Goal: Transaction & Acquisition: Purchase product/service

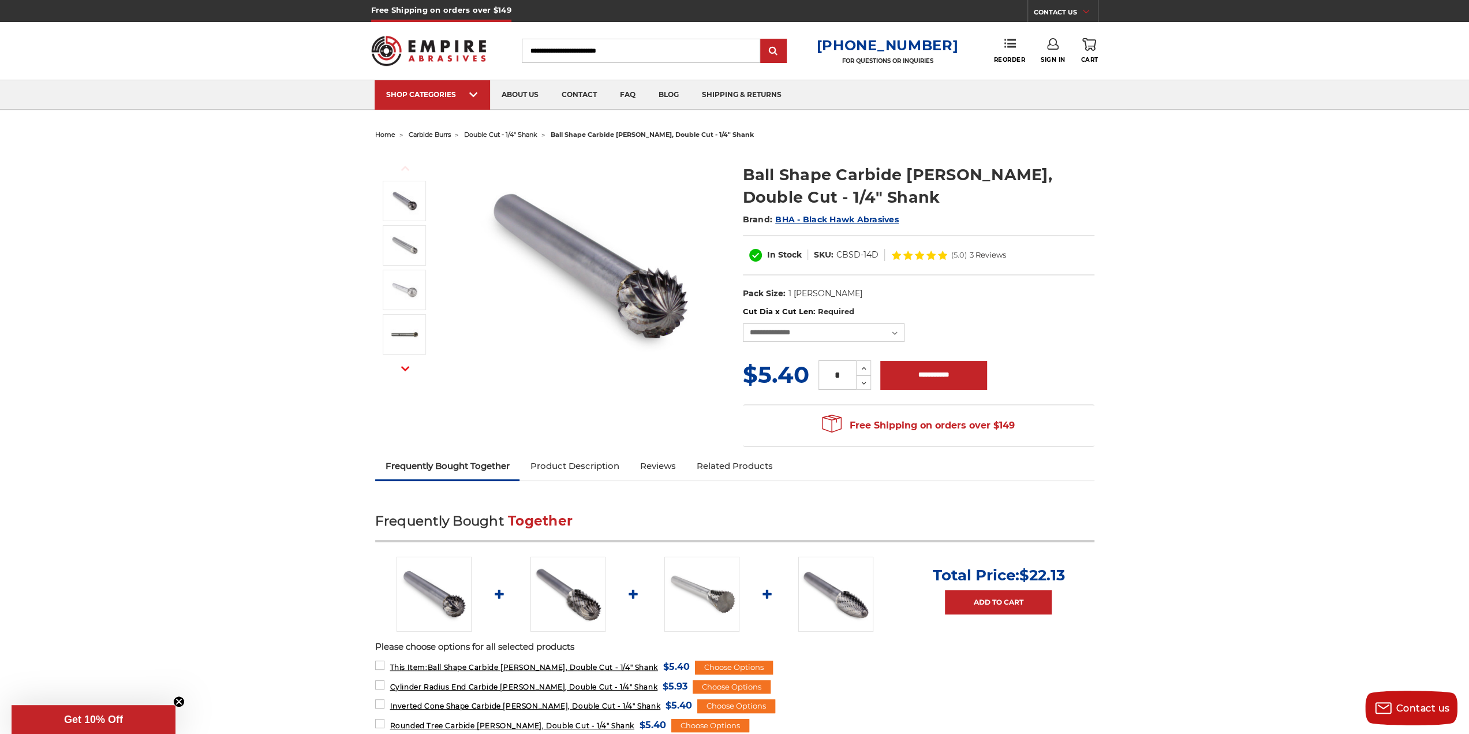
click at [514, 135] on span "double cut - 1/4" shank" at bounding box center [500, 134] width 73 height 8
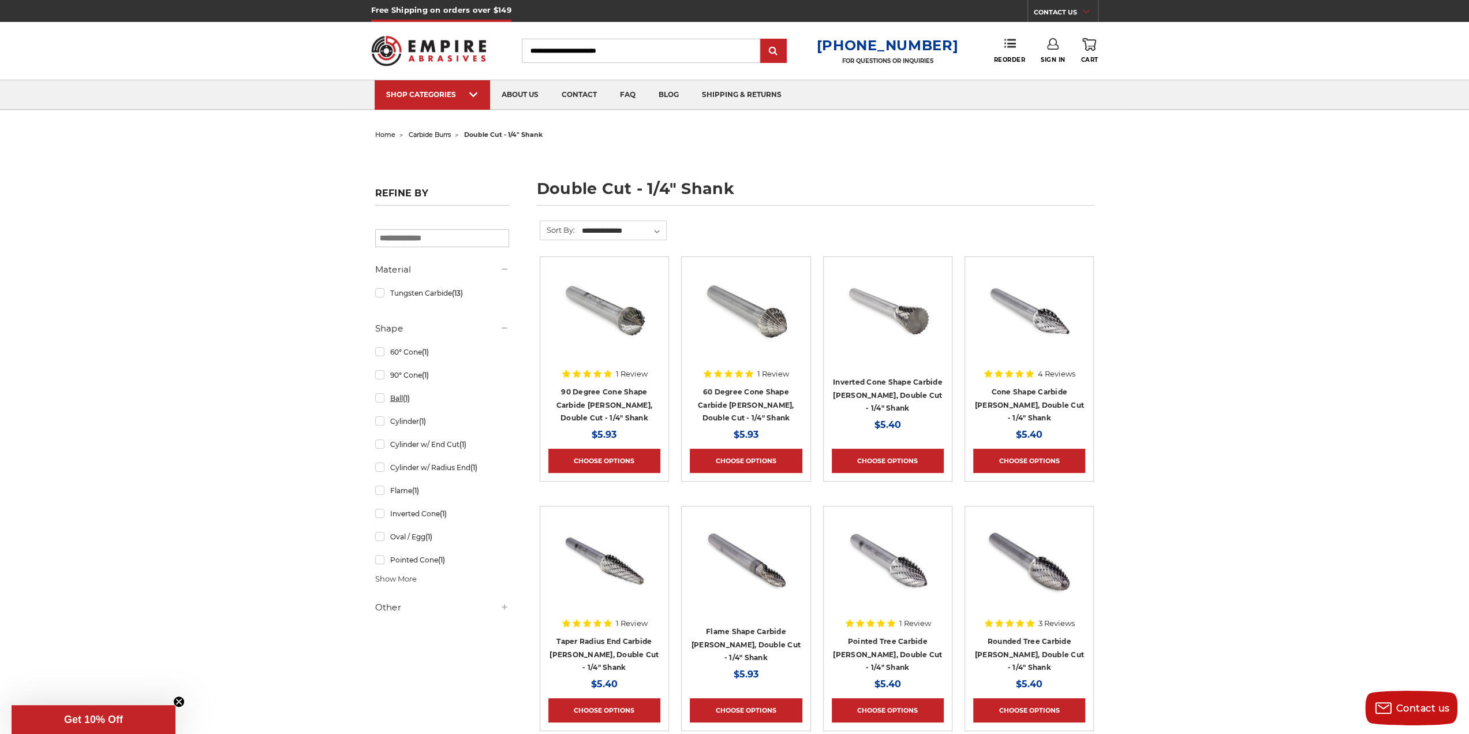
click at [379, 397] on link "Ball (1)" at bounding box center [442, 398] width 134 height 20
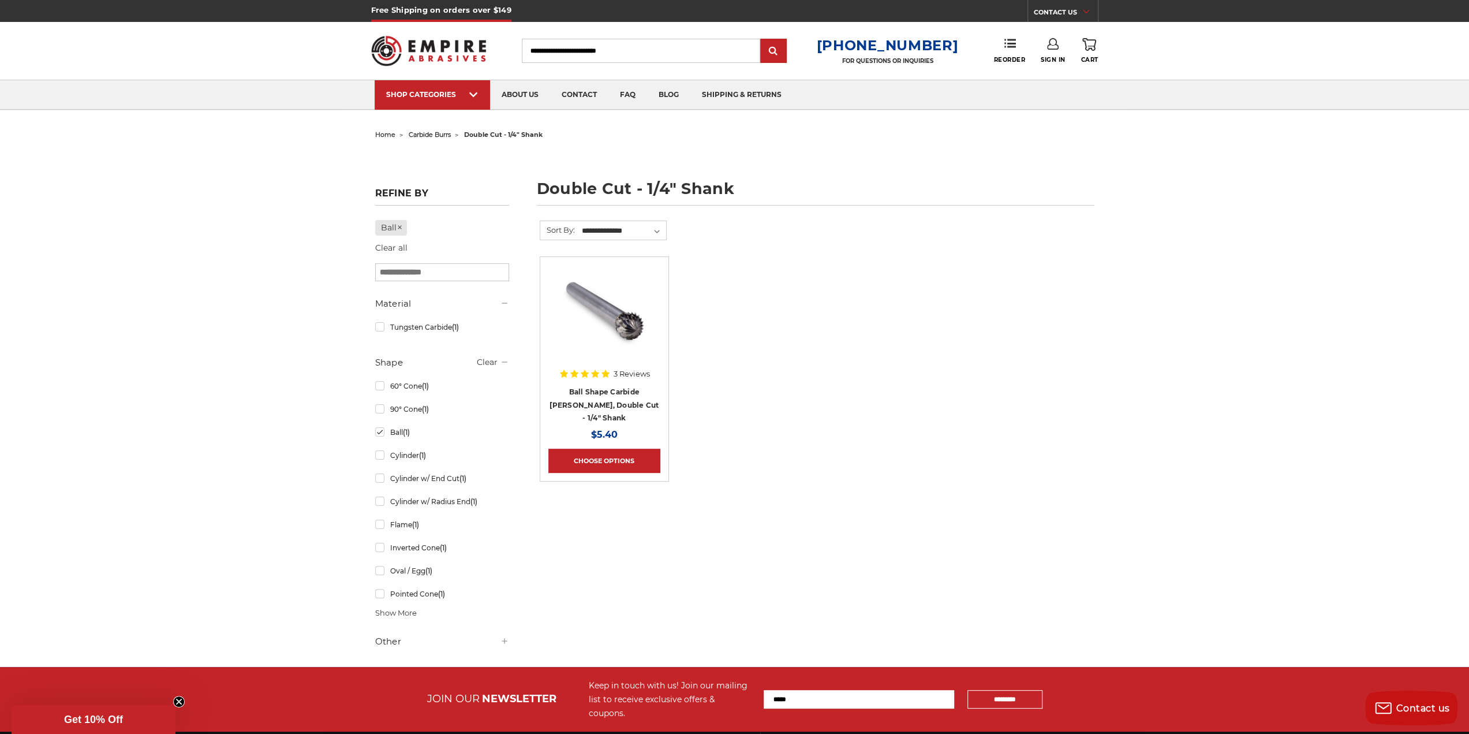
click at [438, 133] on span "carbide burrs" at bounding box center [430, 134] width 42 height 8
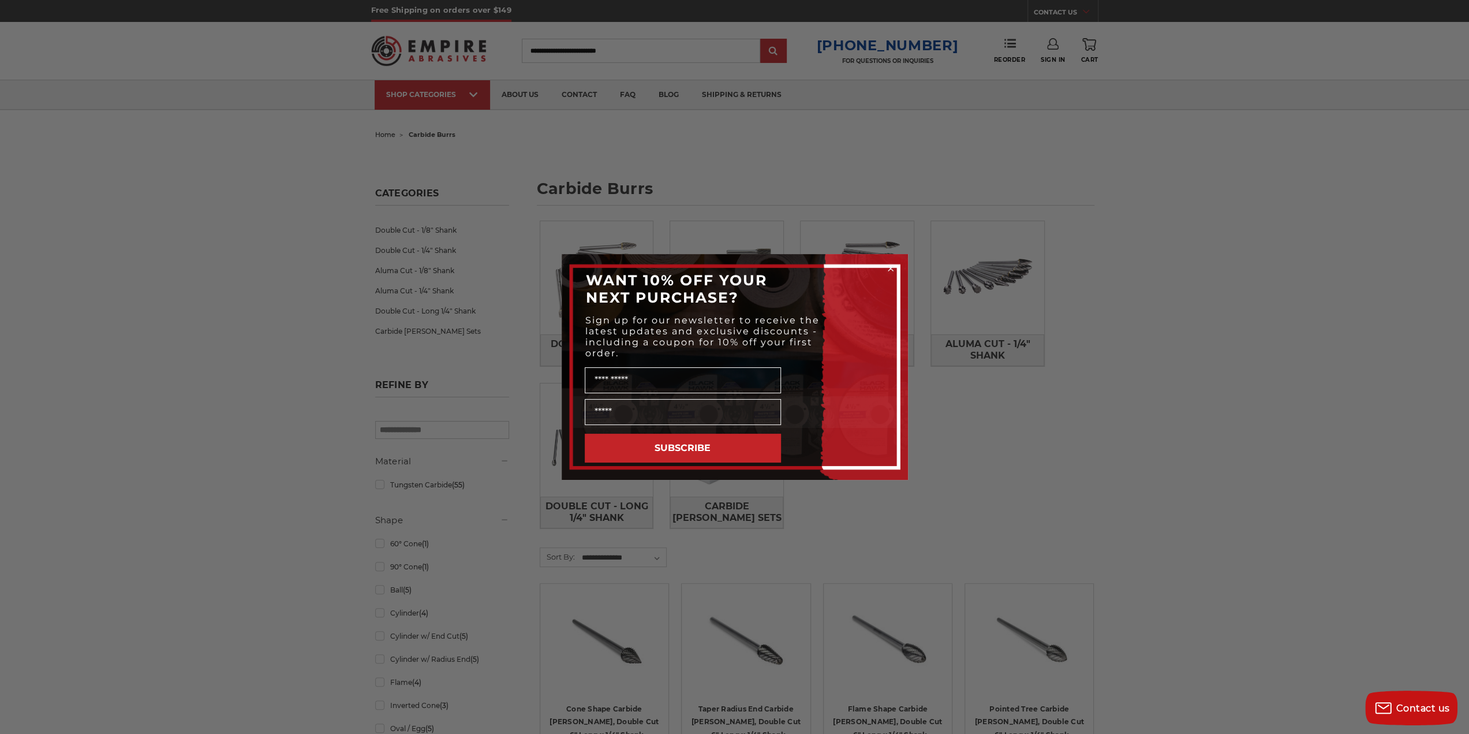
click at [889, 267] on icon "Close dialog" at bounding box center [891, 268] width 5 height 5
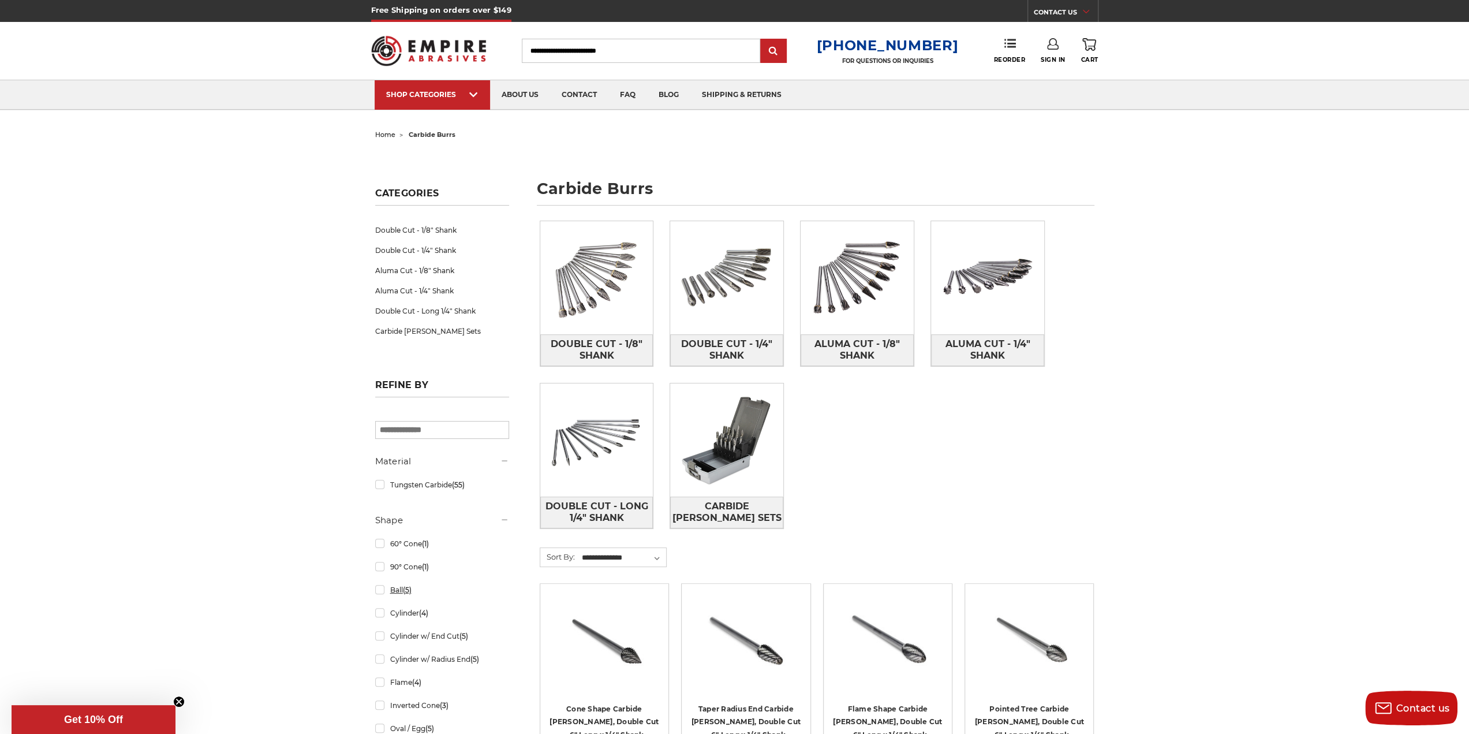
click at [383, 589] on link "Ball (5)" at bounding box center [442, 590] width 134 height 20
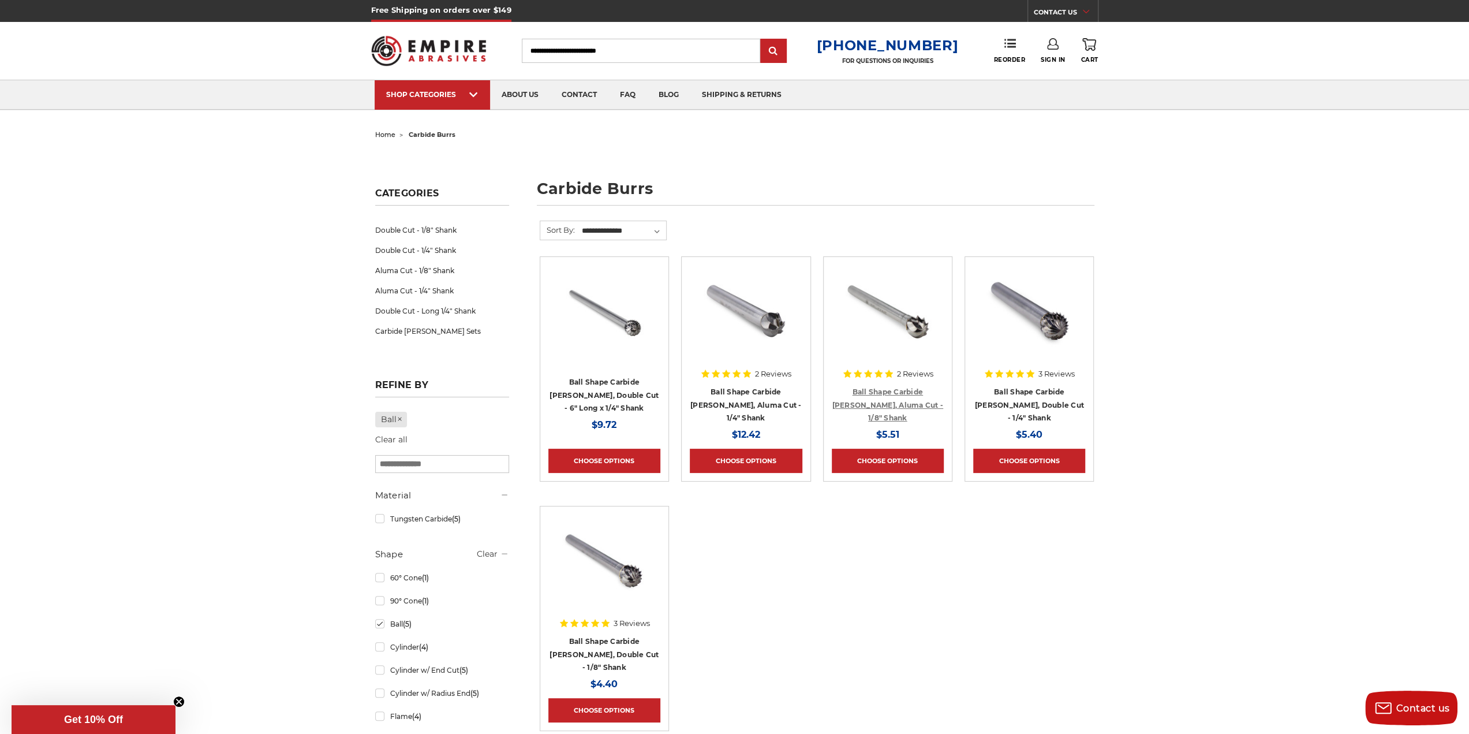
click at [883, 405] on link "Ball Shape Carbide Burr, Aluma Cut - 1/8" Shank" at bounding box center [888, 404] width 111 height 35
